Goal: Task Accomplishment & Management: Complete application form

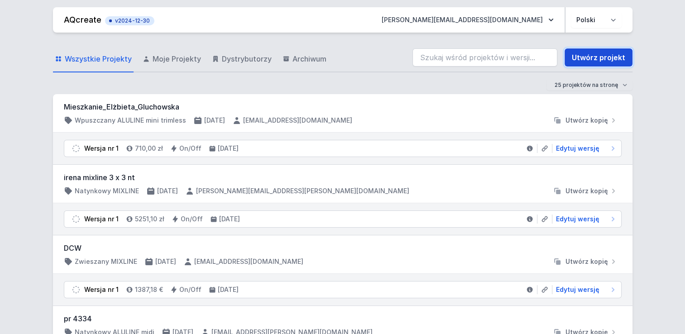
click at [596, 55] on link "Utwórz projekt" at bounding box center [598, 57] width 68 height 18
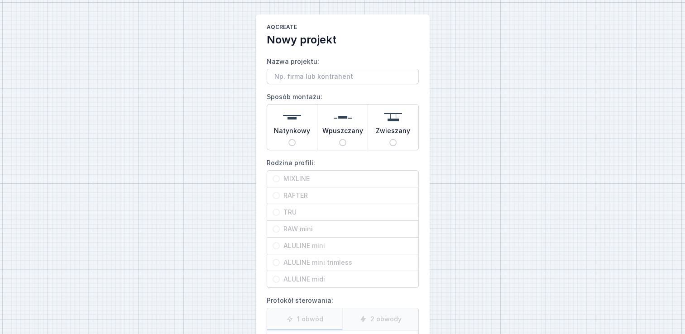
click at [344, 136] on span "Wpuszczany" at bounding box center [342, 132] width 41 height 13
click at [344, 139] on input "Wpuszczany" at bounding box center [342, 142] width 7 height 7
radio input "true"
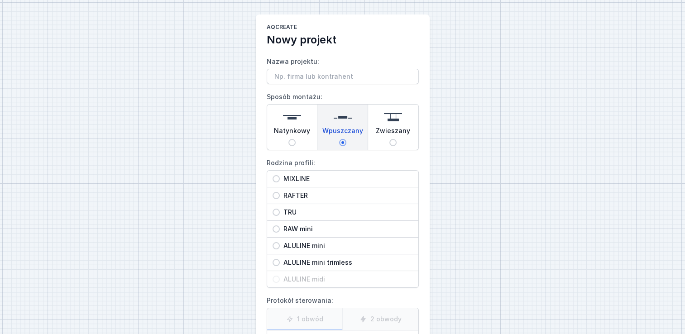
click at [313, 194] on span "RAFTER" at bounding box center [346, 195] width 133 height 9
click at [280, 194] on input "RAFTER" at bounding box center [275, 195] width 7 height 7
radio input "true"
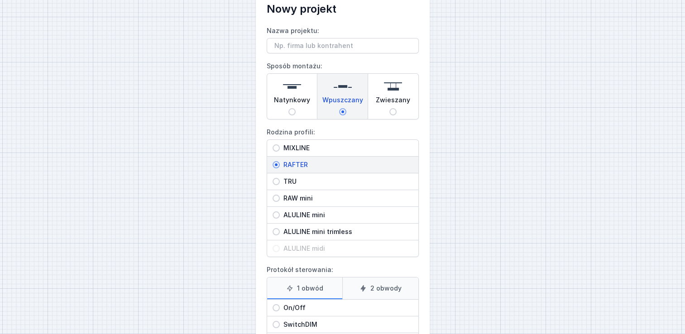
scroll to position [91, 0]
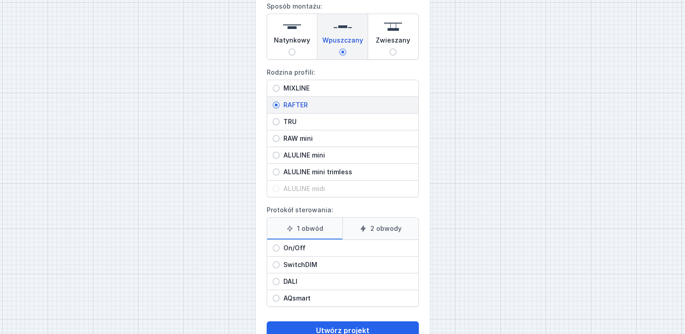
click at [331, 224] on label "1 obwód" at bounding box center [305, 229] width 76 height 22
click at [0, 0] on input "1 obwód" at bounding box center [0, 0] width 0 height 0
click at [364, 226] on icon at bounding box center [362, 228] width 5 height 6
click at [0, 0] on input "2 obwody" at bounding box center [0, 0] width 0 height 0
click at [300, 250] on span "On/Off" at bounding box center [346, 247] width 133 height 9
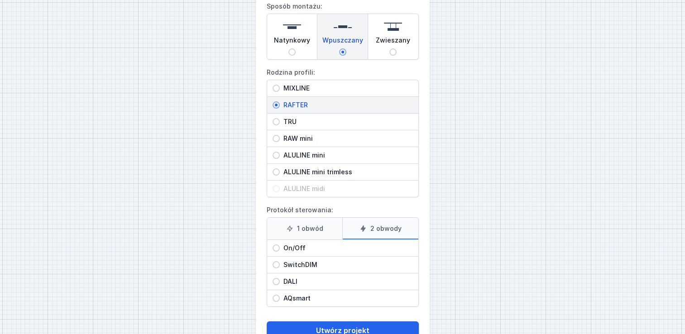
click at [280, 250] on input "On/Off" at bounding box center [275, 247] width 7 height 7
radio input "true"
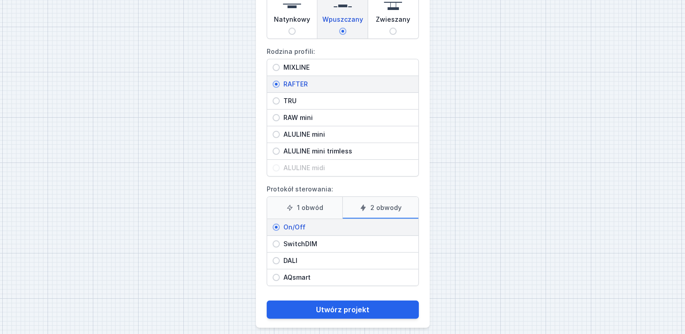
scroll to position [118, 0]
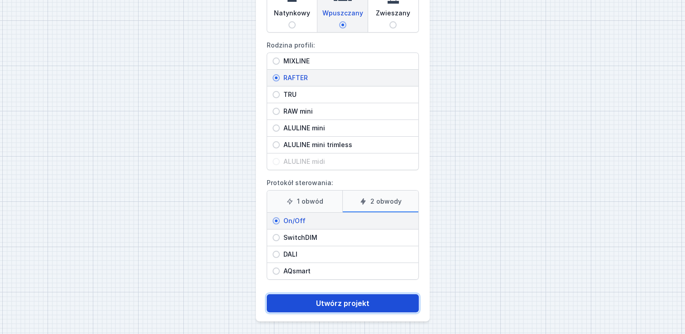
click at [356, 300] on button "Utwórz projekt" at bounding box center [343, 303] width 152 height 18
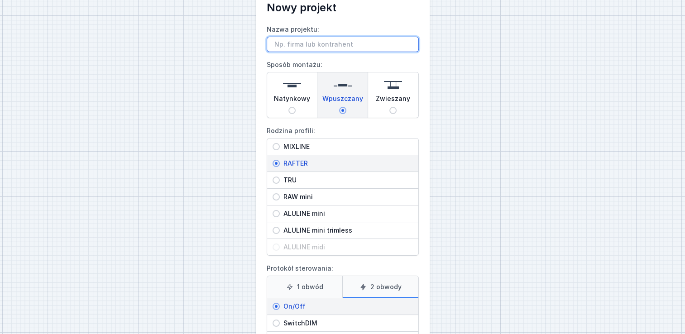
scroll to position [0, 0]
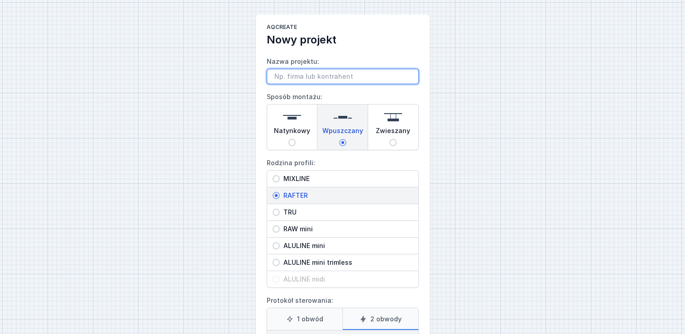
click at [347, 70] on input "Nazwa projektu:" at bounding box center [343, 76] width 152 height 15
type input "b"
click at [270, 77] on input "Bochnia rafter 300" at bounding box center [343, 76] width 152 height 15
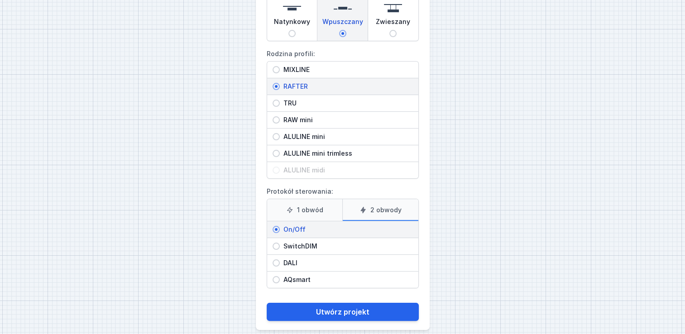
scroll to position [118, 0]
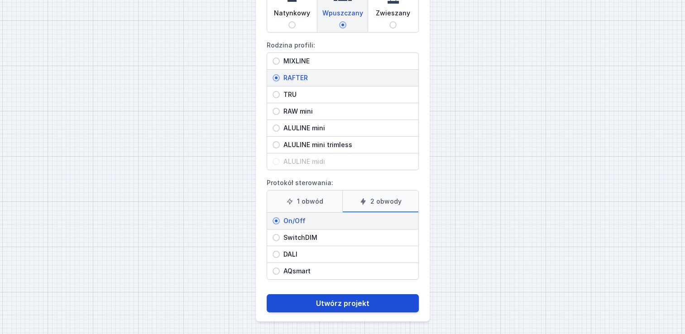
type input "z architektem Bochnia rafter 300"
click at [342, 299] on button "Utwórz projekt" at bounding box center [343, 303] width 152 height 18
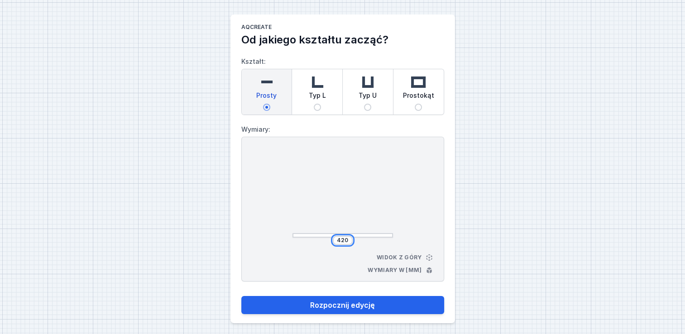
click at [346, 242] on input "420" at bounding box center [342, 240] width 14 height 7
type input "3000"
click at [241, 296] on button "Rozpocznij edycję" at bounding box center [342, 305] width 203 height 18
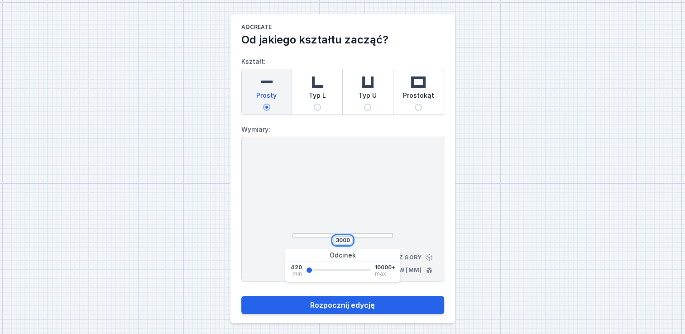
type input "3000"
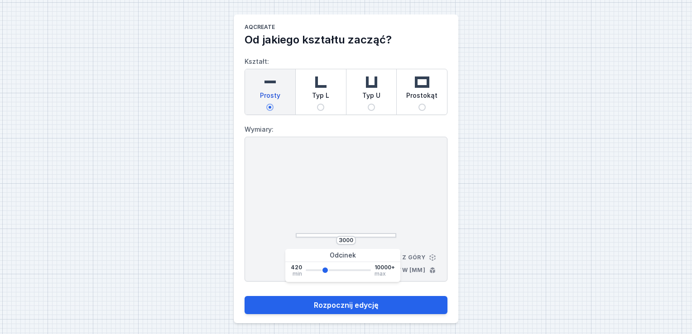
select select "M"
select select "3000"
select select "true"
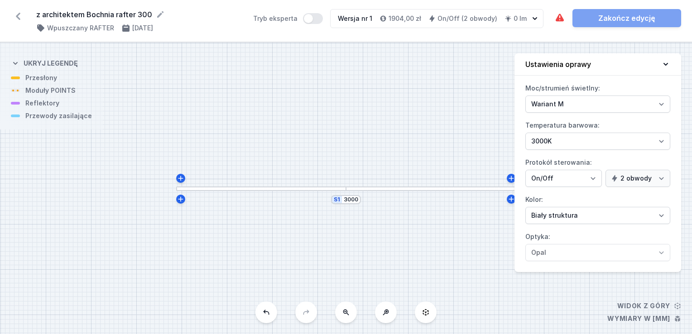
click at [353, 225] on div "S1 3000" at bounding box center [346, 188] width 692 height 291
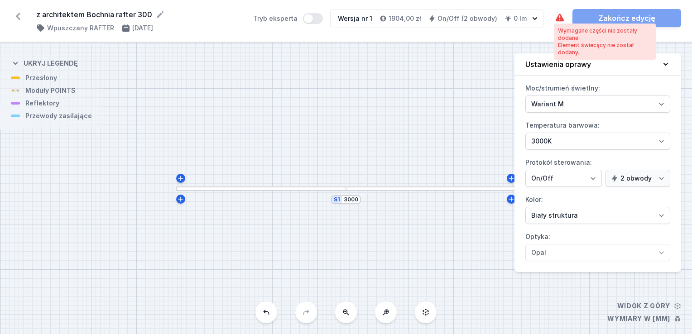
click at [559, 19] on icon at bounding box center [559, 18] width 8 height 8
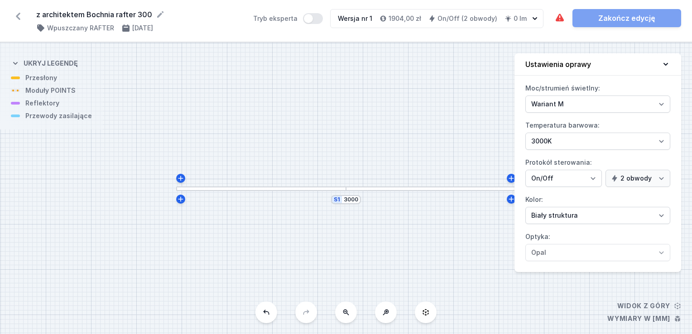
click at [315, 186] on div "S1 3000" at bounding box center [346, 188] width 692 height 291
click at [311, 190] on div at bounding box center [261, 188] width 170 height 5
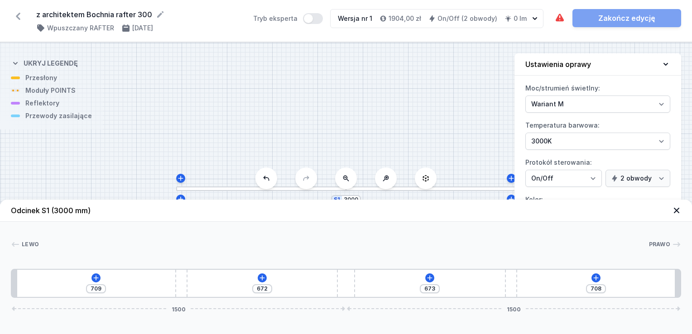
click at [90, 277] on div "709 672 673 708 1500 1500" at bounding box center [346, 283] width 670 height 29
click at [91, 277] on button at bounding box center [95, 277] width 9 height 9
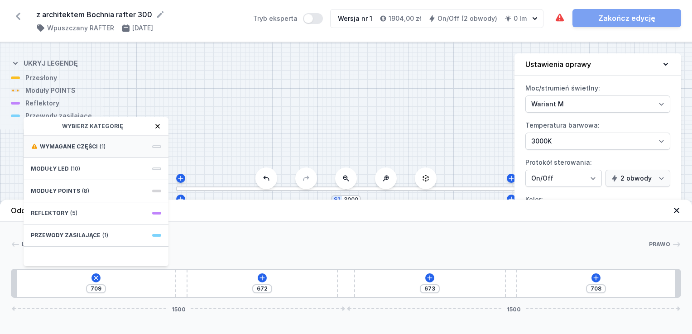
click at [109, 136] on div "Wymagane części (1)" at bounding box center [96, 147] width 145 height 22
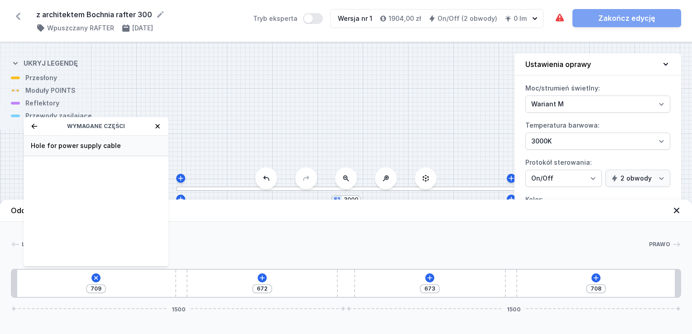
click at [107, 139] on div "Hole for power supply cable" at bounding box center [96, 146] width 145 height 20
type input "629"
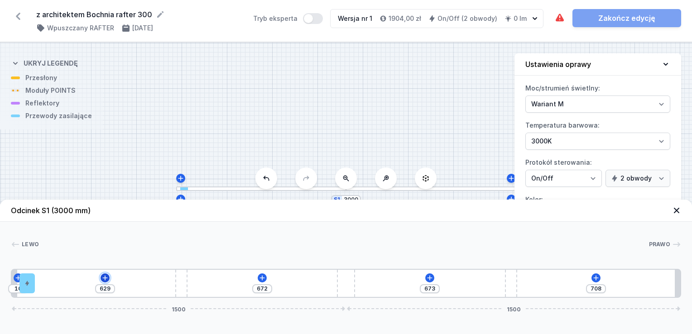
click at [106, 282] on icon at bounding box center [104, 277] width 7 height 7
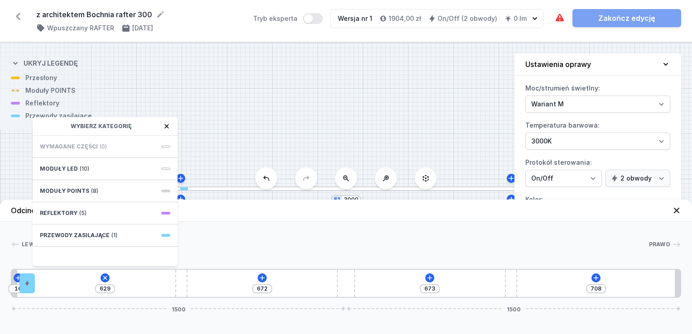
click at [201, 147] on div "S1 3000" at bounding box center [346, 188] width 692 height 291
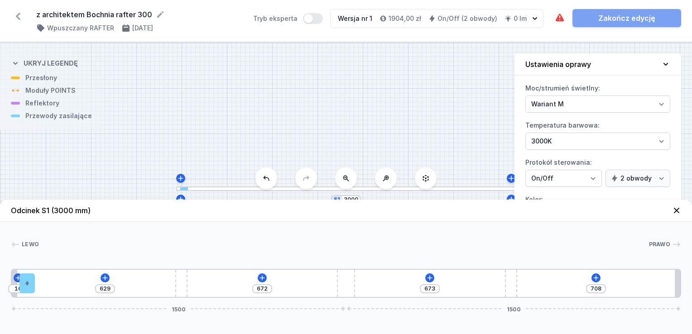
click at [100, 280] on div "10 629 672 673 708 1500 1500" at bounding box center [346, 283] width 670 height 29
click at [106, 283] on div "10 629 672 673 708 1500 1500" at bounding box center [346, 283] width 670 height 29
click at [104, 279] on icon at bounding box center [104, 277] width 7 height 7
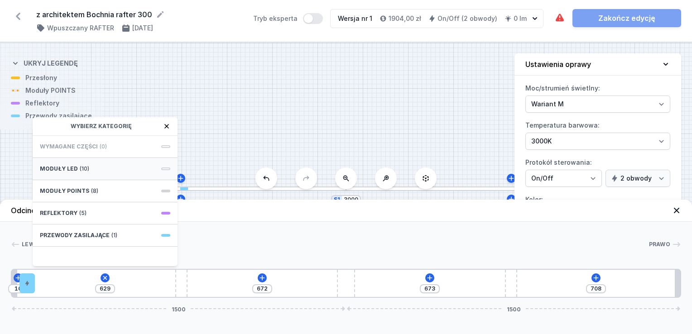
click at [109, 167] on div "Moduły LED (10)" at bounding box center [105, 169] width 145 height 22
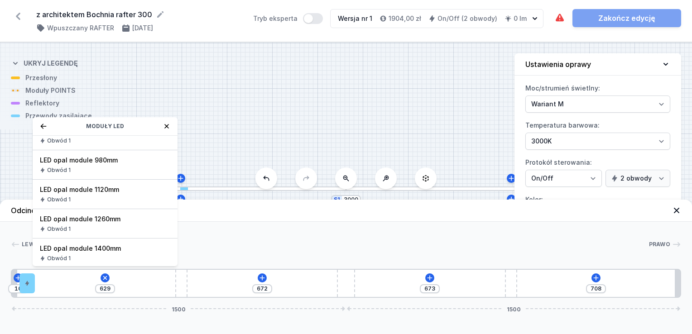
scroll to position [221, 0]
click at [132, 189] on span "LED opal module 1400mm" at bounding box center [105, 189] width 130 height 9
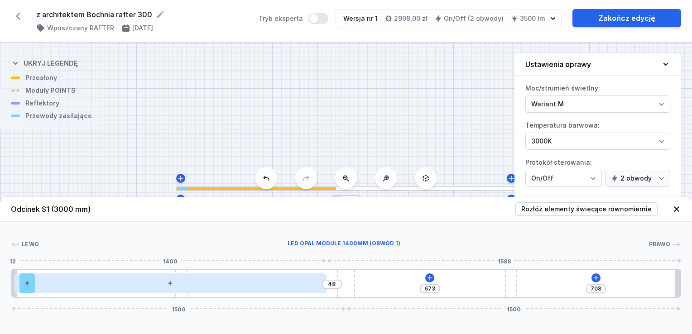
drag, startPoint x: 179, startPoint y: 289, endPoint x: 118, endPoint y: 285, distance: 61.2
click at [118, 285] on div at bounding box center [170, 283] width 312 height 20
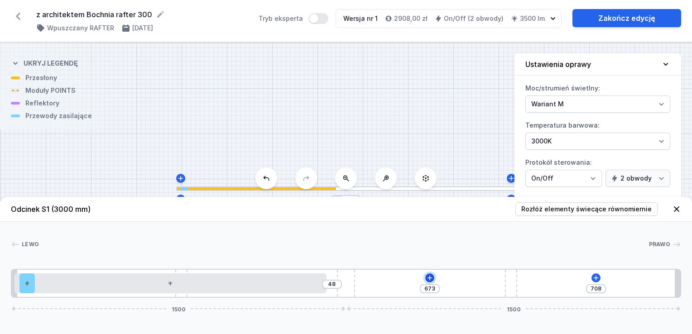
click at [429, 276] on icon at bounding box center [429, 277] width 5 height 5
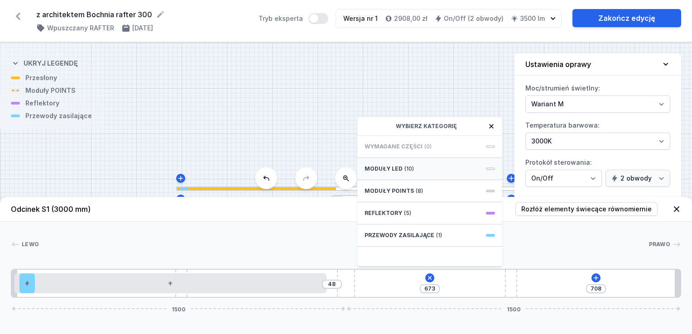
click at [404, 167] on span "(10)" at bounding box center [409, 168] width 10 height 7
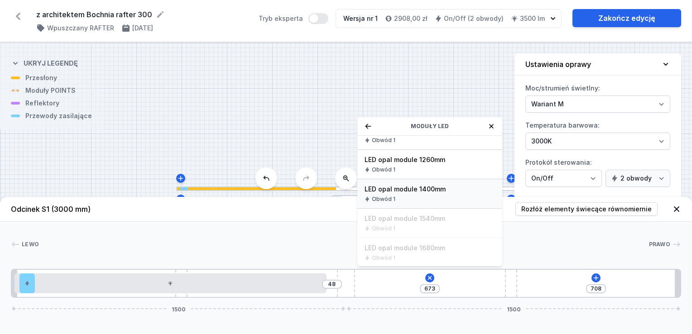
click at [404, 189] on span "LED opal module 1400mm" at bounding box center [429, 189] width 130 height 9
type input "95"
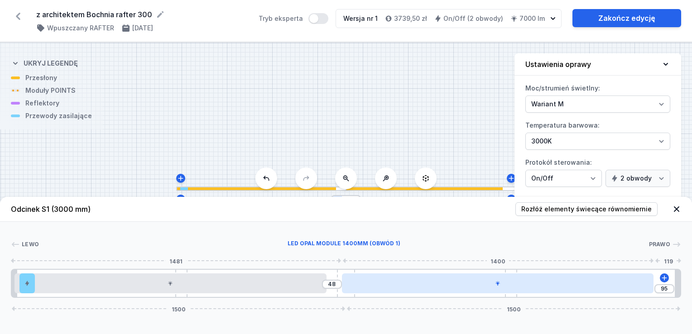
drag, startPoint x: 451, startPoint y: 286, endPoint x: 353, endPoint y: 286, distance: 98.2
click at [355, 286] on div at bounding box center [498, 283] width 312 height 20
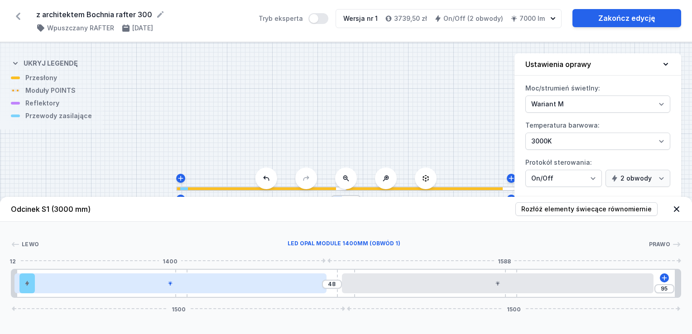
drag, startPoint x: 377, startPoint y: 286, endPoint x: 243, endPoint y: 280, distance: 134.1
click at [243, 280] on div "48 95 1500 1500" at bounding box center [346, 283] width 670 height 29
drag, startPoint x: 397, startPoint y: 286, endPoint x: 301, endPoint y: 286, distance: 96.4
click at [301, 286] on div "48 95 1500 1500" at bounding box center [346, 283] width 670 height 29
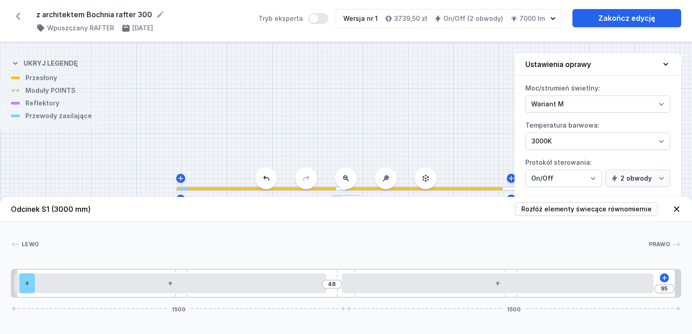
click at [34, 209] on h4 "Odcinek S1 (3000 mm)" at bounding box center [51, 209] width 80 height 11
click at [480, 193] on div "S1 3000" at bounding box center [346, 188] width 692 height 291
click at [478, 191] on div "S1 3000" at bounding box center [346, 188] width 692 height 291
click at [478, 189] on div at bounding box center [423, 188] width 158 height 3
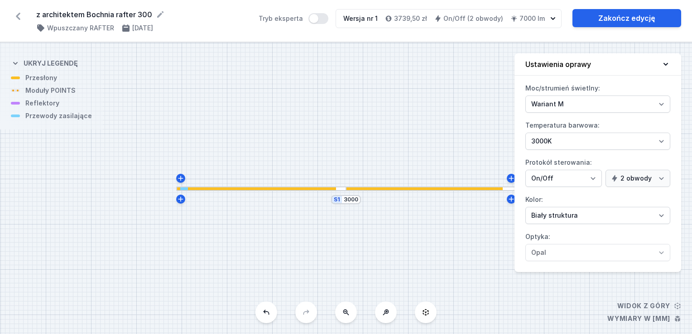
click at [478, 189] on div at bounding box center [423, 188] width 158 height 3
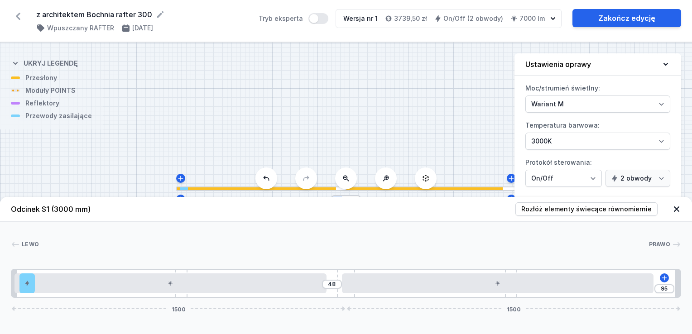
click at [458, 187] on div at bounding box center [423, 188] width 158 height 3
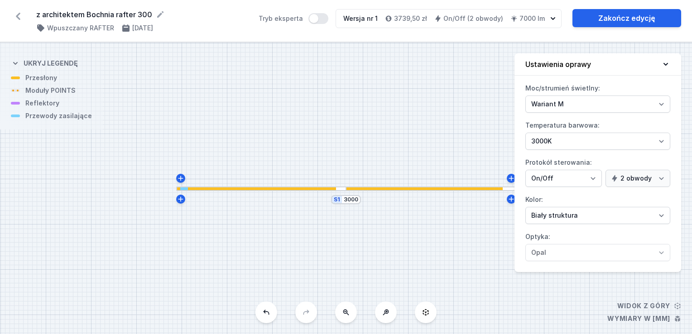
click at [458, 187] on div at bounding box center [423, 188] width 158 height 3
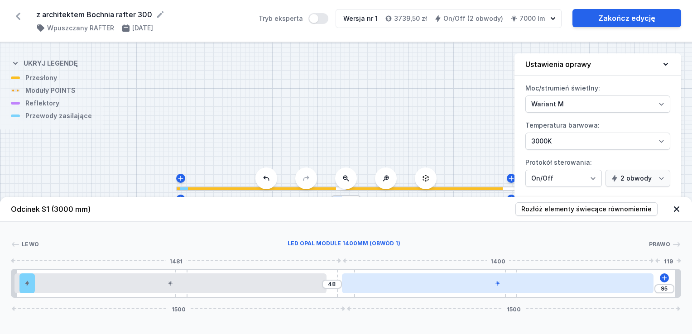
click at [466, 291] on div at bounding box center [498, 283] width 312 height 20
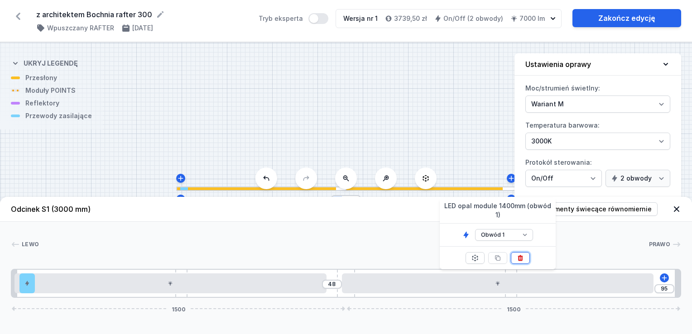
click at [517, 256] on icon at bounding box center [519, 257] width 7 height 7
type input "708"
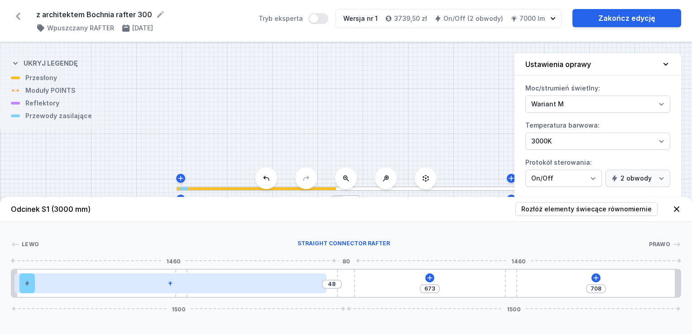
click at [319, 279] on div at bounding box center [170, 283] width 312 height 20
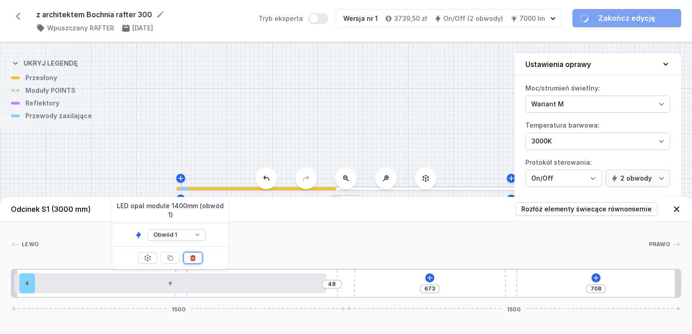
click at [197, 259] on button at bounding box center [192, 258] width 19 height 12
type input "672"
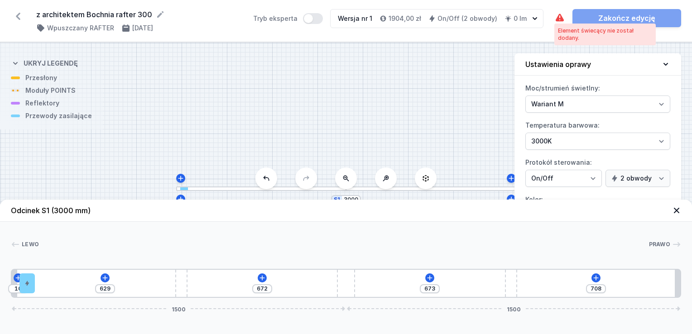
click at [560, 16] on icon at bounding box center [559, 18] width 8 height 8
click at [253, 280] on div "10 629 672 673 708 1500 1500" at bounding box center [346, 283] width 670 height 29
click at [259, 279] on icon at bounding box center [261, 277] width 7 height 7
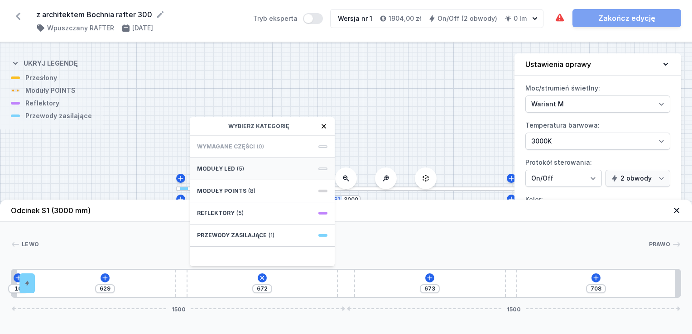
click at [237, 166] on span "(5)" at bounding box center [240, 168] width 7 height 7
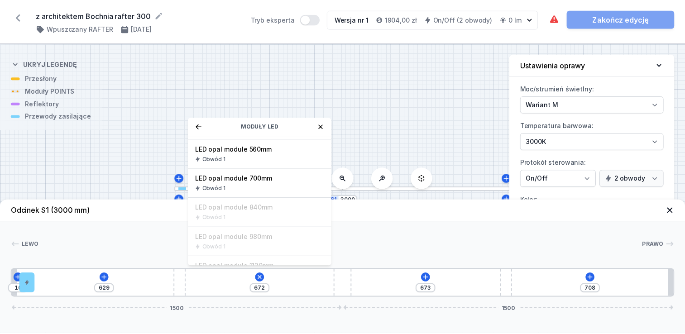
scroll to position [40, 0]
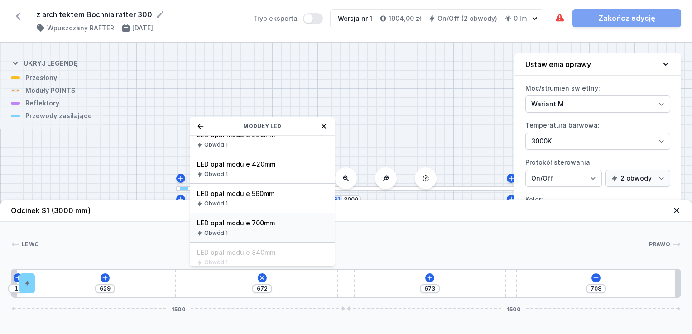
click at [266, 220] on span "LED opal module 700mm" at bounding box center [262, 223] width 130 height 9
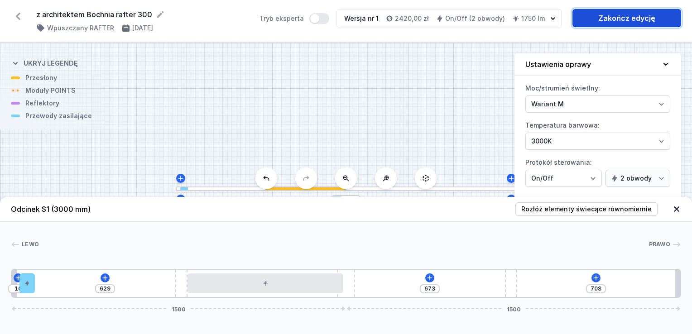
click at [610, 20] on link "Zakończ edycję" at bounding box center [626, 18] width 109 height 18
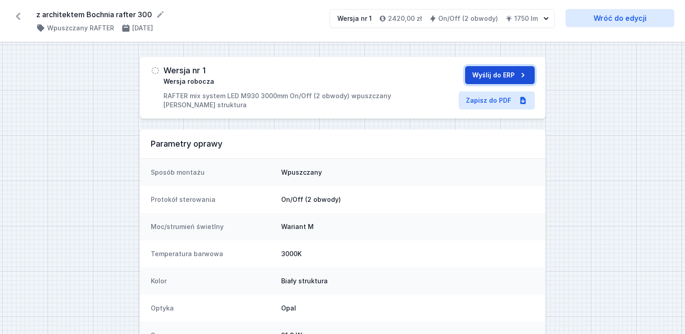
click at [482, 73] on button "Wyślij do ERP" at bounding box center [500, 75] width 70 height 18
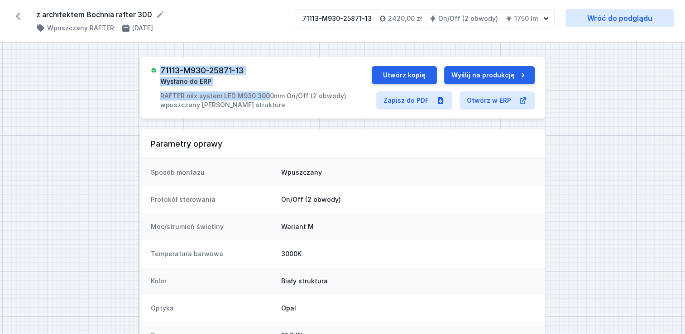
drag, startPoint x: 271, startPoint y: 70, endPoint x: 151, endPoint y: 69, distance: 119.5
click at [151, 69] on div "71113-M930-25871-13 Wysłano do ERP RAFTER mix system LED M930 3000mm On/Off (2 …" at bounding box center [261, 87] width 221 height 43
drag, startPoint x: 151, startPoint y: 69, endPoint x: 262, endPoint y: 67, distance: 111.3
click at [262, 67] on div "71113-M930-25871-13 Wysłano do ERP RAFTER mix system LED M930 3000mm On/Off (2 …" at bounding box center [265, 87] width 211 height 43
click at [264, 75] on div "71113-M930-25871-13 Wysłano do ERP RAFTER mix system LED M930 3000mm On/Off (2 …" at bounding box center [265, 87] width 211 height 43
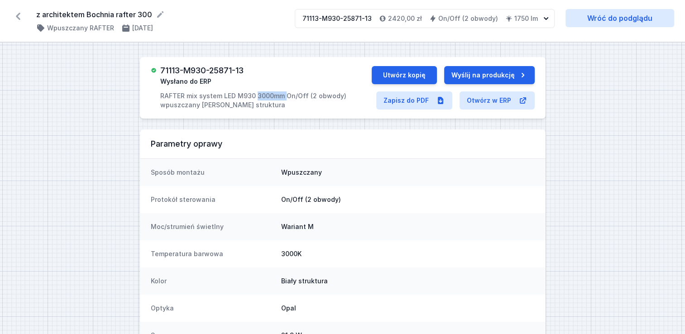
click at [264, 75] on div "71113-M930-25871-13 Wysłano do ERP RAFTER mix system LED M930 3000mm On/Off (2 …" at bounding box center [265, 87] width 211 height 43
drag, startPoint x: 264, startPoint y: 75, endPoint x: 159, endPoint y: 73, distance: 105.0
click at [159, 73] on div "71113-M930-25871-13 Wysłano do ERP RAFTER mix system LED M930 3000mm On/Off (2 …" at bounding box center [261, 87] width 221 height 43
copy h3 "71113-M930-25871-13"
click at [420, 72] on button "Utwórz kopię" at bounding box center [404, 75] width 65 height 18
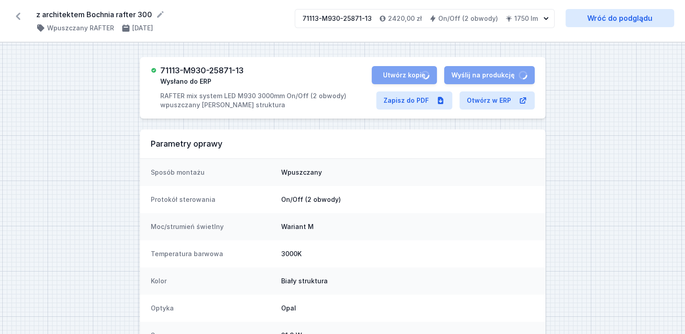
select select "M"
select select "3000"
select select "true"
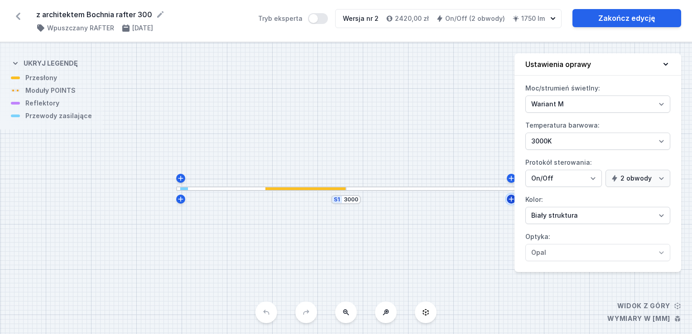
click at [511, 203] on button at bounding box center [510, 199] width 9 height 9
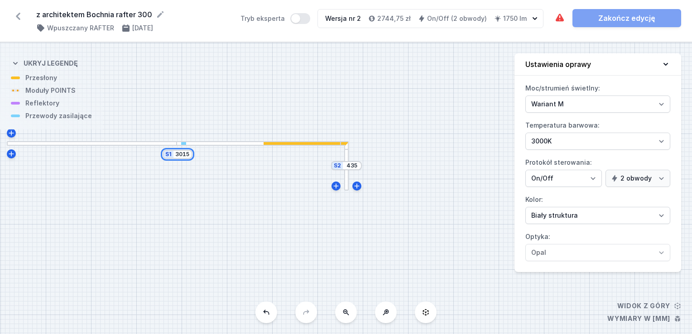
click at [181, 155] on input "3015" at bounding box center [182, 154] width 14 height 7
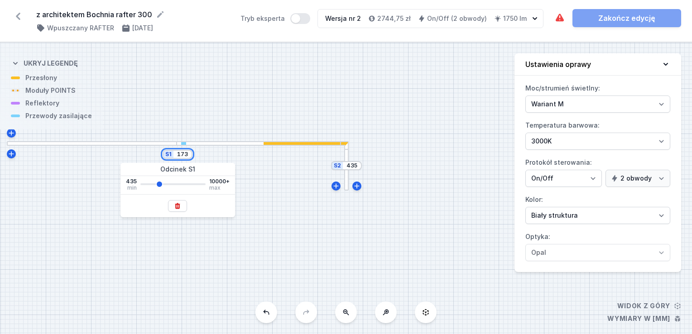
type input "435"
click at [329, 158] on div "S1 435" at bounding box center [323, 154] width 30 height 9
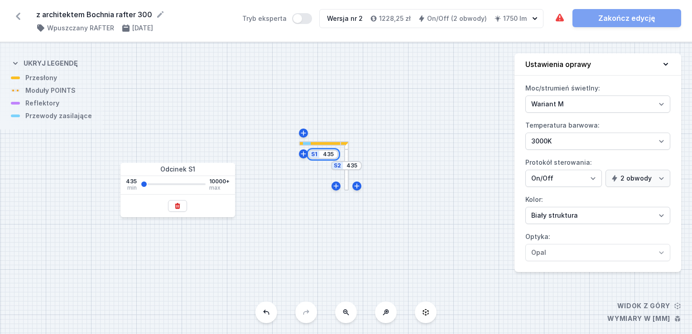
click at [329, 158] on div "S1 435" at bounding box center [323, 154] width 30 height 9
type input "17350"
type input "10000"
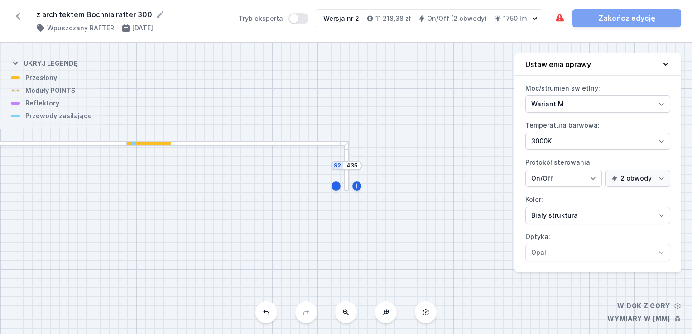
click at [286, 149] on div "S2 435 S1 17350" at bounding box center [346, 188] width 692 height 291
click at [205, 140] on div "S2 435 S1 17350" at bounding box center [346, 188] width 692 height 291
click at [194, 146] on div "S2 435 S1 17350" at bounding box center [346, 188] width 692 height 291
click at [155, 147] on div "S2 435 S1 17350" at bounding box center [346, 188] width 692 height 291
click at [154, 143] on div at bounding box center [147, 143] width 47 height 3
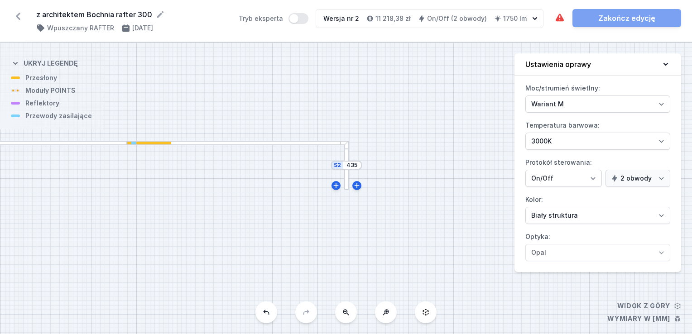
click at [154, 143] on div at bounding box center [147, 143] width 47 height 3
click at [205, 148] on div "S2 435 S1 17350" at bounding box center [346, 188] width 692 height 291
click at [348, 316] on icon at bounding box center [345, 312] width 7 height 7
click at [348, 316] on div "S2 435 S1 17350" at bounding box center [346, 188] width 692 height 291
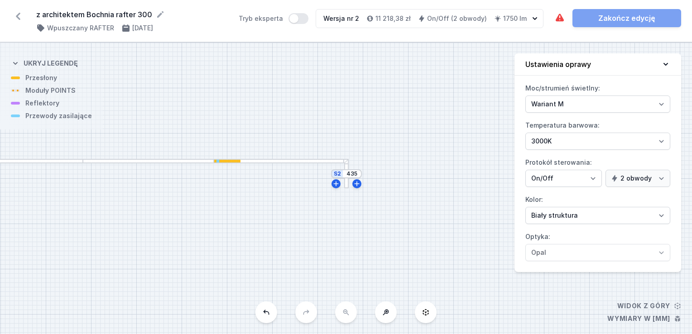
click at [348, 316] on div "S2 435 S1 17350" at bounding box center [346, 188] width 692 height 291
drag, startPoint x: 189, startPoint y: 204, endPoint x: 207, endPoint y: 204, distance: 17.7
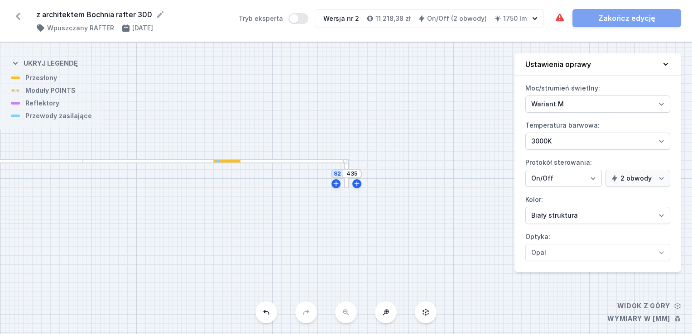
click at [200, 204] on div "S2 435 S1 17350" at bounding box center [346, 188] width 692 height 291
drag, startPoint x: 207, startPoint y: 204, endPoint x: 357, endPoint y: 205, distance: 149.8
click at [355, 205] on div "S2 435 S1 17350" at bounding box center [346, 188] width 692 height 291
drag, startPoint x: 197, startPoint y: 192, endPoint x: 248, endPoint y: 206, distance: 53.6
click at [319, 205] on div "S2 435 S1 17350" at bounding box center [346, 188] width 692 height 291
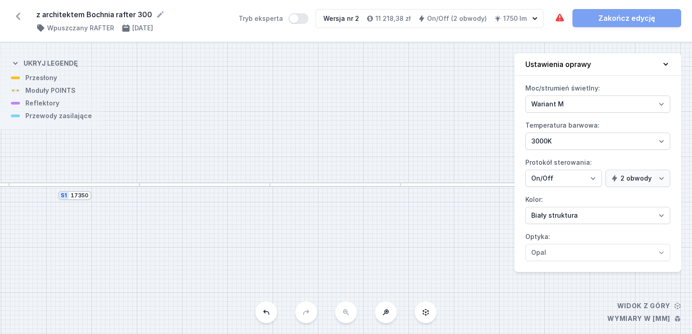
drag, startPoint x: 210, startPoint y: 205, endPoint x: 232, endPoint y: 205, distance: 22.2
click at [232, 205] on div "S2 435 S1 17350" at bounding box center [346, 188] width 692 height 291
click at [134, 196] on input "17350" at bounding box center [130, 195] width 18 height 7
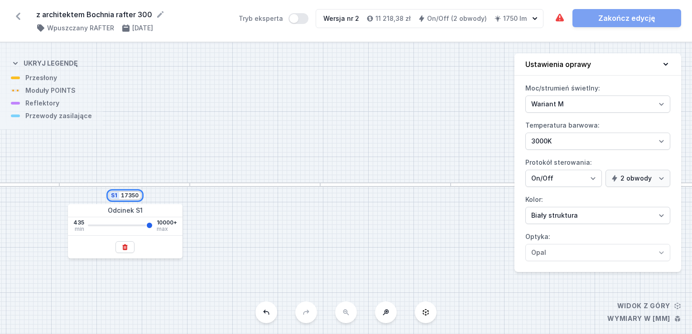
click at [134, 196] on input "17350" at bounding box center [130, 195] width 18 height 7
click at [139, 195] on div "S1 17350" at bounding box center [124, 195] width 33 height 9
type input "10000"
click at [138, 196] on input "17350" at bounding box center [130, 195] width 18 height 7
type input "1735"
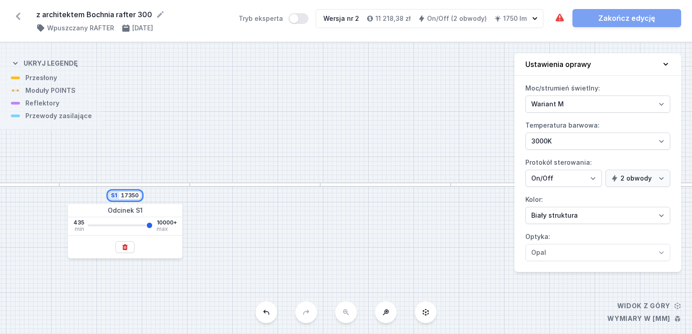
type input "10000"
type input "1735"
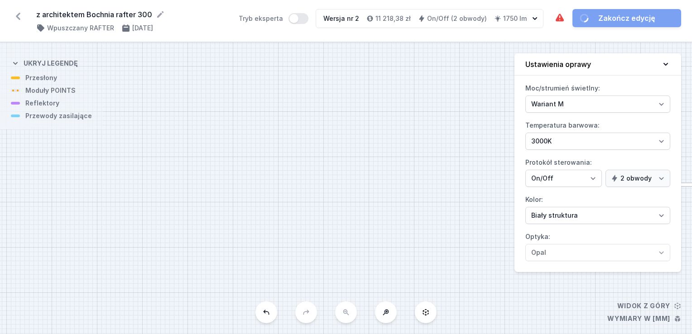
drag, startPoint x: 289, startPoint y: 202, endPoint x: 103, endPoint y: 103, distance: 211.4
click at [103, 103] on div "S2 435 S1 1735" at bounding box center [346, 188] width 692 height 291
drag, startPoint x: 278, startPoint y: 153, endPoint x: 155, endPoint y: 171, distance: 124.5
click at [155, 171] on div "S2 435 S1 1735" at bounding box center [346, 188] width 692 height 291
drag, startPoint x: 282, startPoint y: 165, endPoint x: 250, endPoint y: 174, distance: 33.3
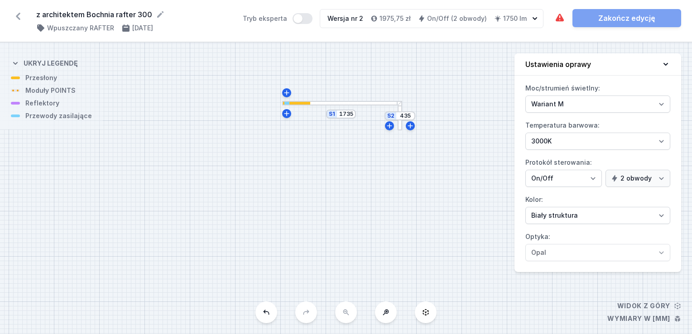
click at [255, 173] on div "S2 435 S1 1735" at bounding box center [346, 188] width 692 height 291
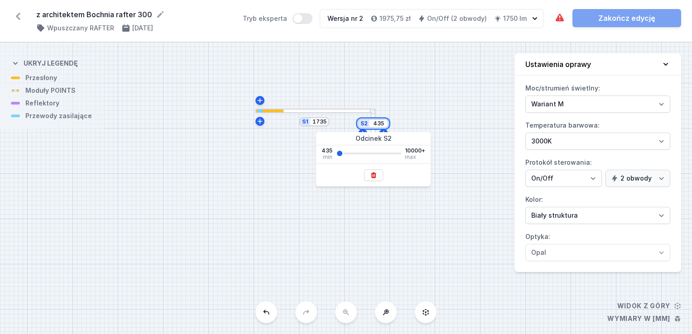
click at [378, 124] on input "435" at bounding box center [378, 123] width 14 height 7
type input "1180"
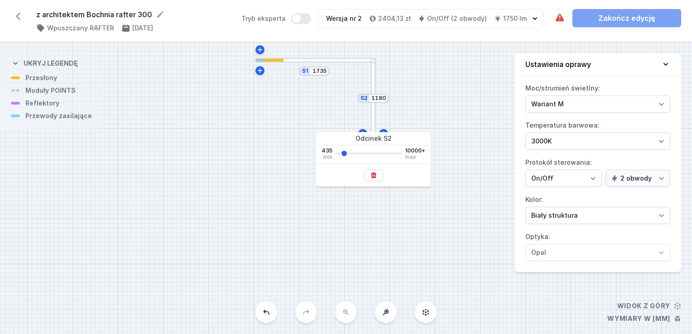
click at [413, 88] on div "S2 1180 S1 1735" at bounding box center [346, 188] width 692 height 291
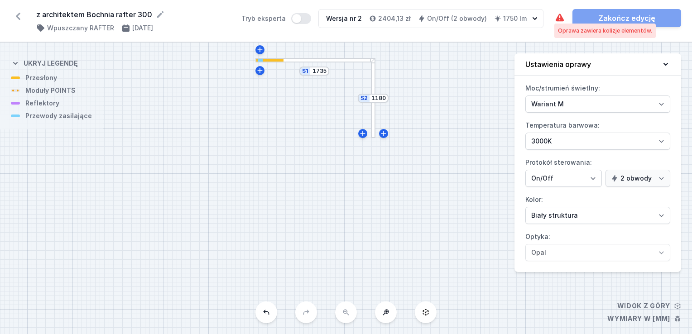
click at [554, 21] on icon at bounding box center [559, 18] width 11 height 11
click at [285, 73] on div "S2 1180 S1 1735" at bounding box center [346, 188] width 692 height 291
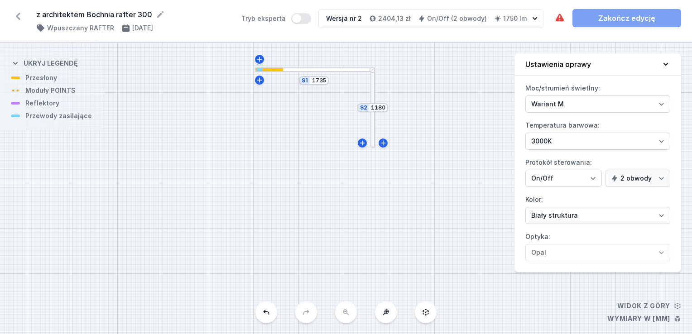
drag, startPoint x: 286, startPoint y: 76, endPoint x: 262, endPoint y: 154, distance: 81.8
click at [262, 154] on div "S2 1180 S1 1735" at bounding box center [346, 188] width 692 height 291
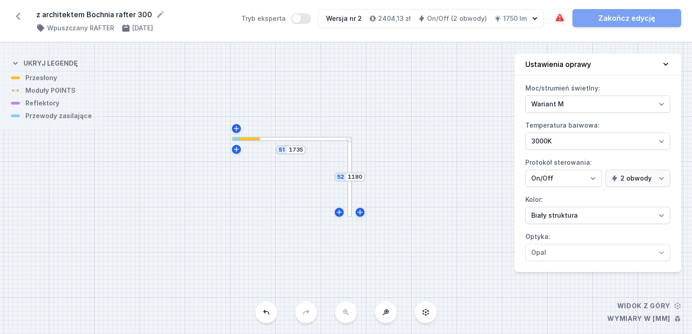
click at [263, 140] on div at bounding box center [291, 139] width 118 height 5
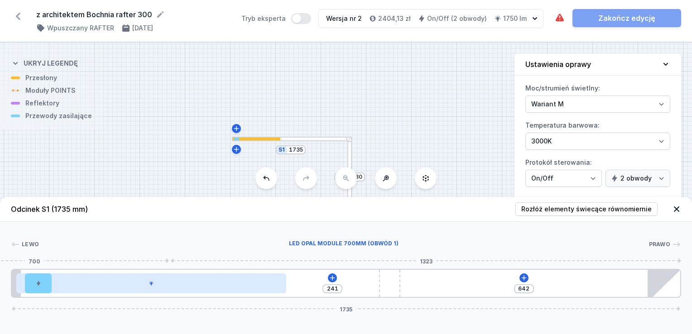
type input "241"
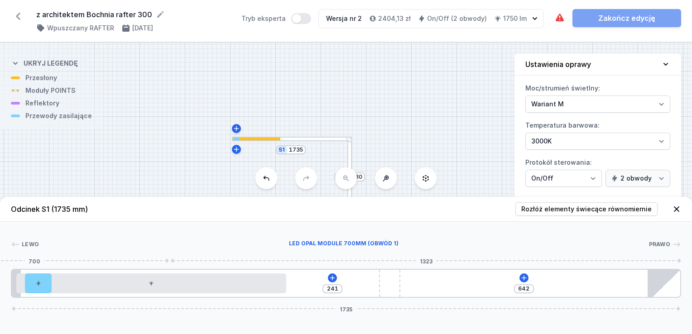
drag, startPoint x: 136, startPoint y: 293, endPoint x: 215, endPoint y: 294, distance: 79.2
click at [215, 294] on div "[PHONE_NUMBER]" at bounding box center [346, 283] width 670 height 29
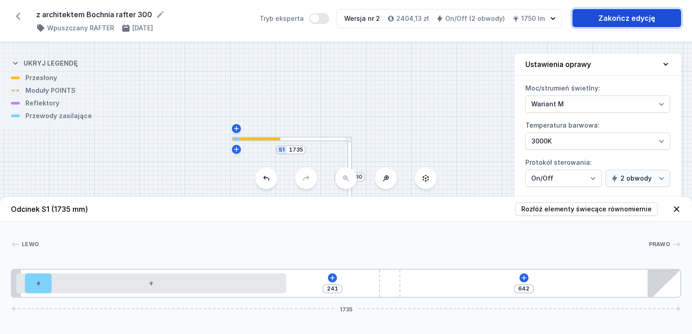
click at [598, 18] on link "Zakończ edycję" at bounding box center [626, 18] width 109 height 18
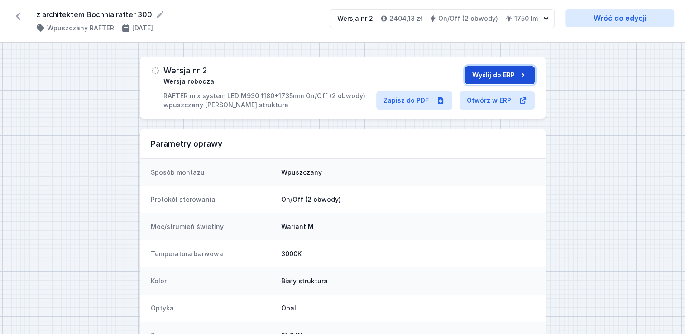
click at [497, 77] on button "Wyślij do ERP" at bounding box center [500, 75] width 70 height 18
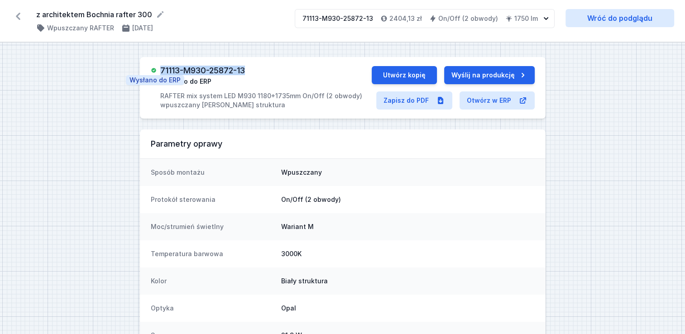
drag, startPoint x: 257, startPoint y: 70, endPoint x: 157, endPoint y: 69, distance: 99.6
click at [157, 69] on div "71113-M930-25872-13 Wysłano do ERP RAFTER mix system LED M930 1180+1735mm On/Of…" at bounding box center [261, 87] width 221 height 43
copy h3 "71113-M930-25872-13"
click at [417, 71] on button "Utwórz kopię" at bounding box center [404, 75] width 65 height 18
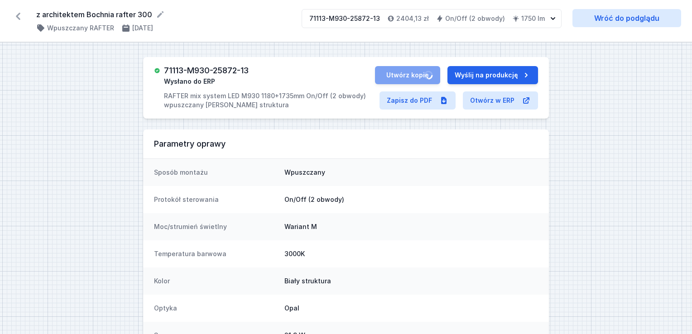
select select "M"
select select "3000"
select select "true"
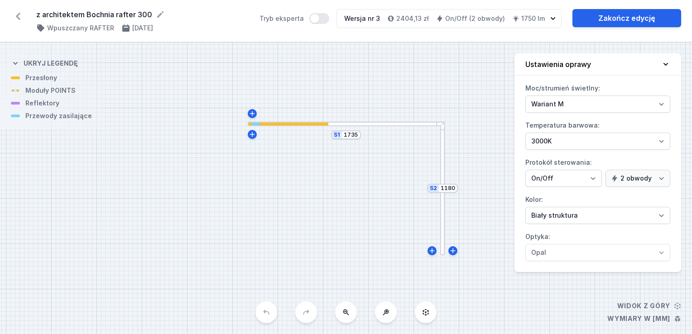
click at [443, 172] on div at bounding box center [442, 189] width 5 height 134
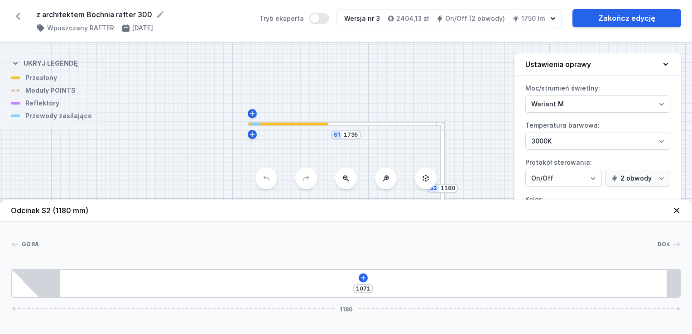
click at [442, 148] on div at bounding box center [442, 189] width 5 height 134
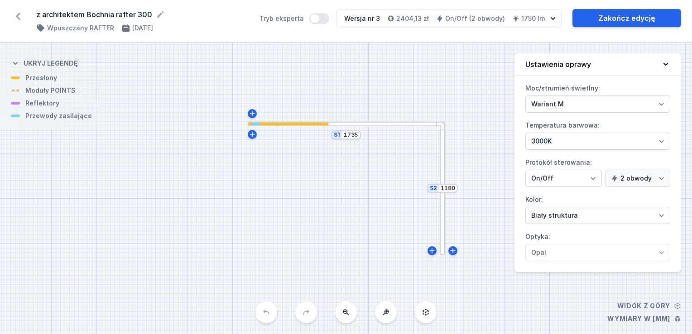
drag, startPoint x: 442, startPoint y: 148, endPoint x: 442, endPoint y: 141, distance: 6.8
click at [442, 141] on div at bounding box center [442, 189] width 5 height 134
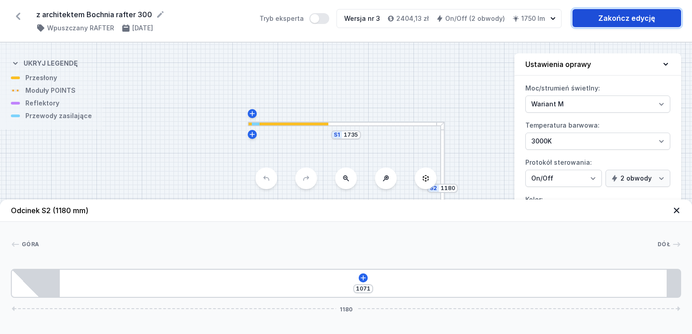
click at [624, 21] on link "Zakończ edycję" at bounding box center [626, 18] width 109 height 18
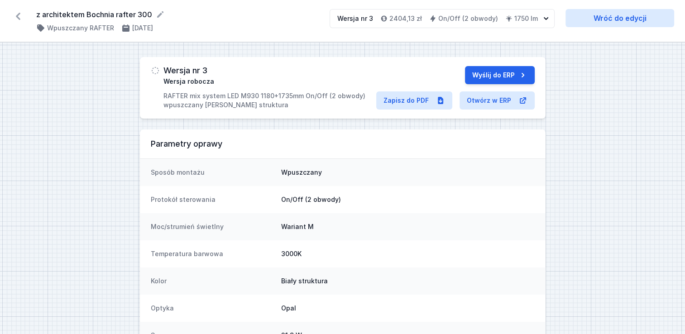
click at [13, 15] on icon at bounding box center [18, 16] width 14 height 14
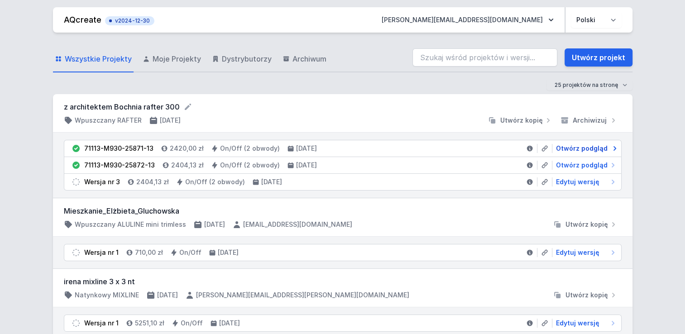
click at [573, 145] on span "Otwórz podgląd" at bounding box center [582, 148] width 52 height 9
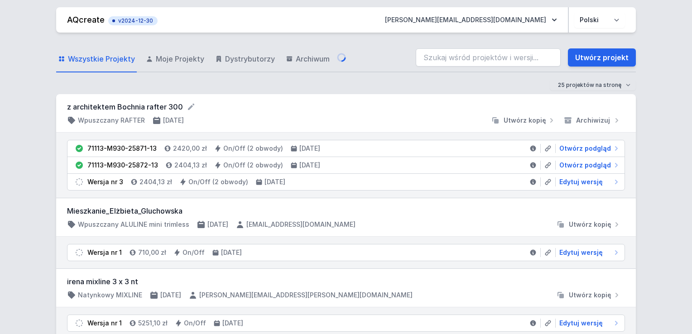
select select "M"
select select "3000"
select select "true"
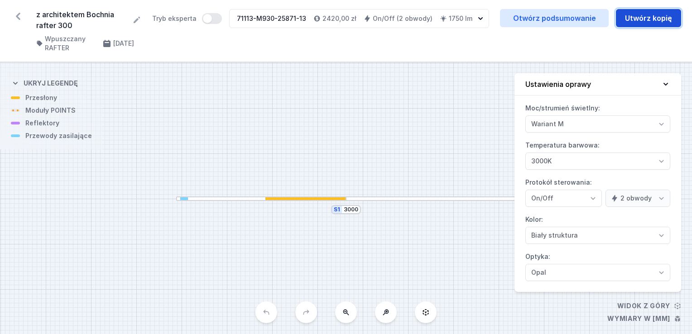
click at [641, 14] on button "Utwórz kopię" at bounding box center [648, 18] width 65 height 18
select select "M"
select select "3000"
select select "true"
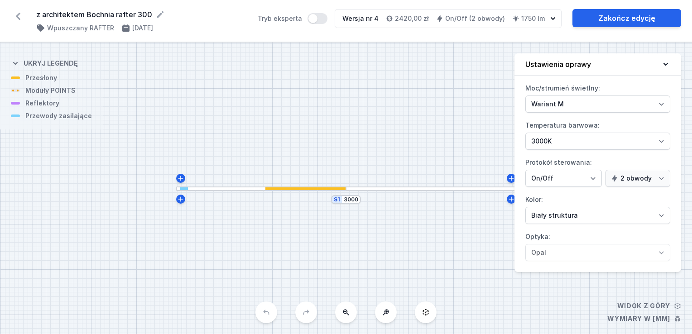
click at [348, 204] on div "S1 3000" at bounding box center [346, 199] width 30 height 9
click at [355, 199] on input "3000" at bounding box center [351, 199] width 14 height 7
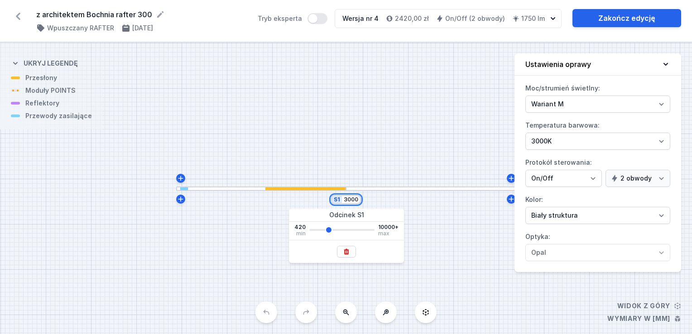
click at [355, 199] on input "3000" at bounding box center [351, 199] width 14 height 7
type input "3430"
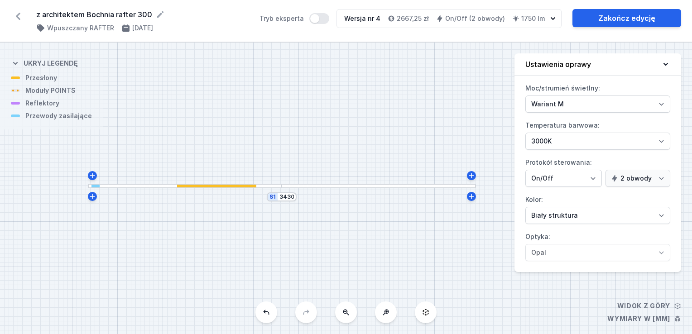
drag, startPoint x: 228, startPoint y: 189, endPoint x: 197, endPoint y: 191, distance: 31.3
click at [197, 191] on div "S1 3430" at bounding box center [346, 188] width 692 height 291
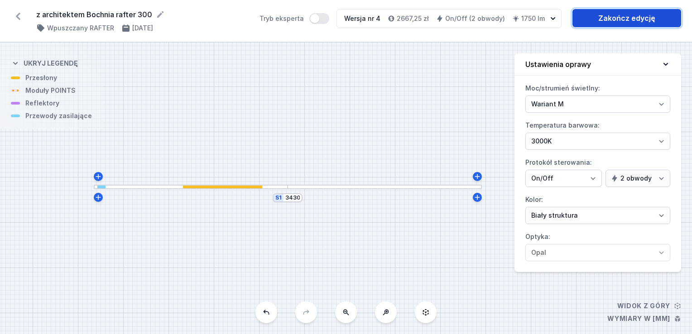
click at [603, 16] on link "Zakończ edycję" at bounding box center [626, 18] width 109 height 18
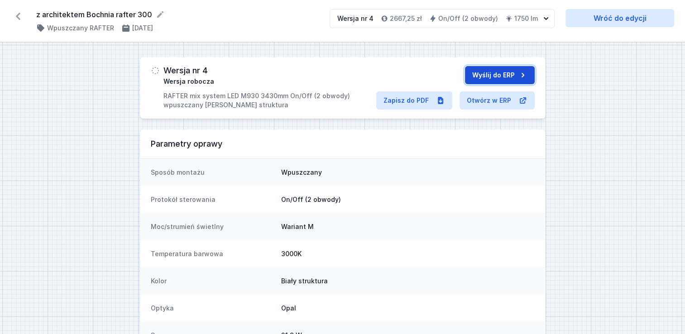
click at [485, 71] on button "Wyślij do ERP" at bounding box center [500, 75] width 70 height 18
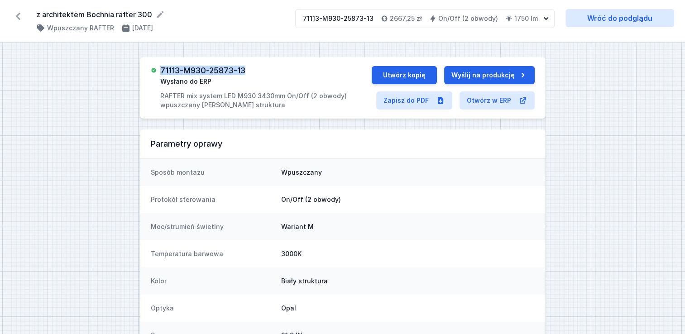
drag, startPoint x: 252, startPoint y: 73, endPoint x: 159, endPoint y: 72, distance: 93.2
click at [159, 72] on div "71113-M930-25873-13 Wysłano do ERP RAFTER mix system LED M930 3430mm On/Off (2 …" at bounding box center [261, 87] width 221 height 43
copy h3 "71113-M930-25873-13"
